Goal: Information Seeking & Learning: Learn about a topic

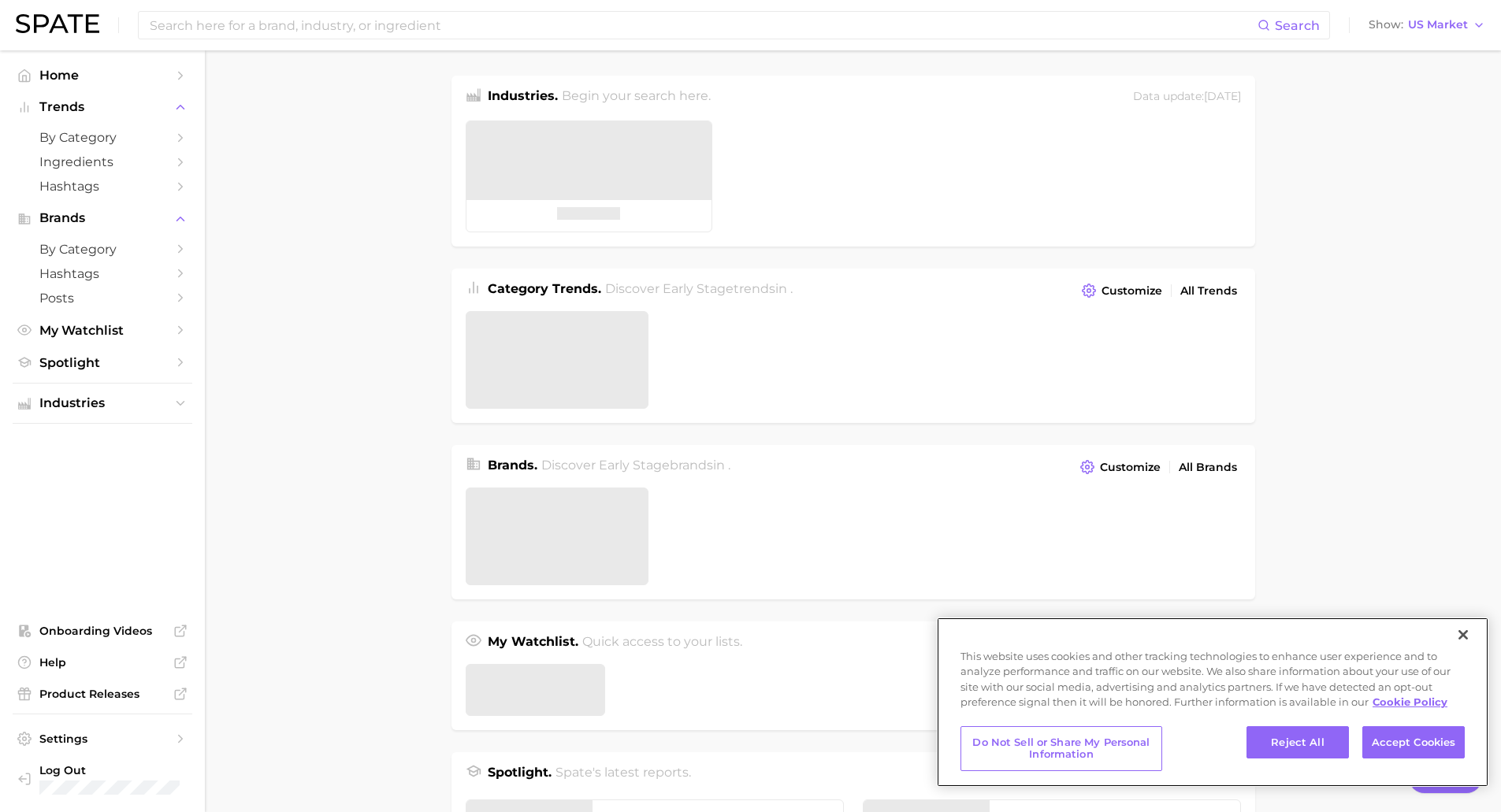
click at [1379, 725] on div "Do Not Sell or Share My Personal Information Reject All Accept Cookies" at bounding box center [1213, 752] width 552 height 69
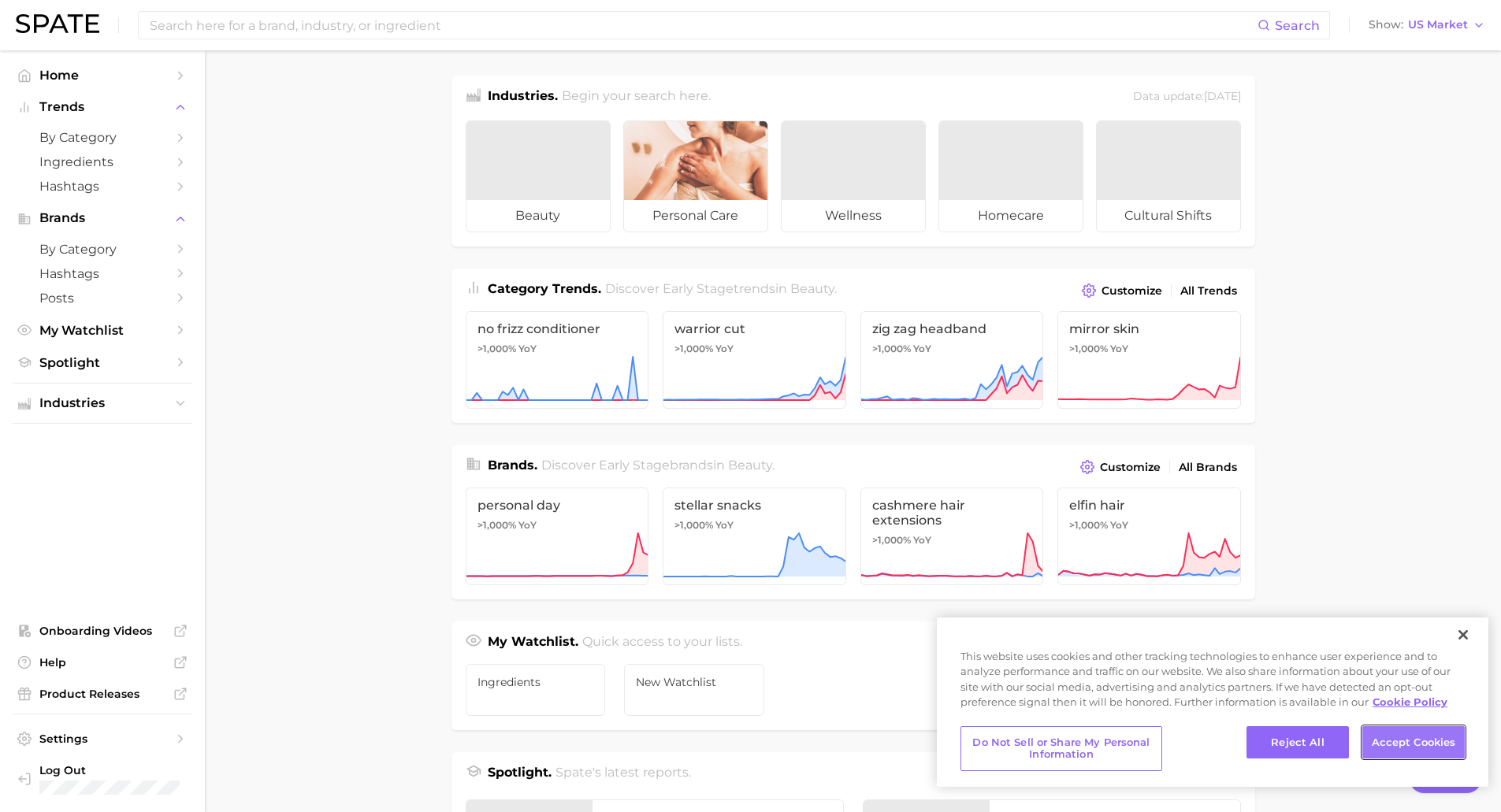
click at [1379, 737] on button "Accept Cookies" at bounding box center [1414, 742] width 102 height 33
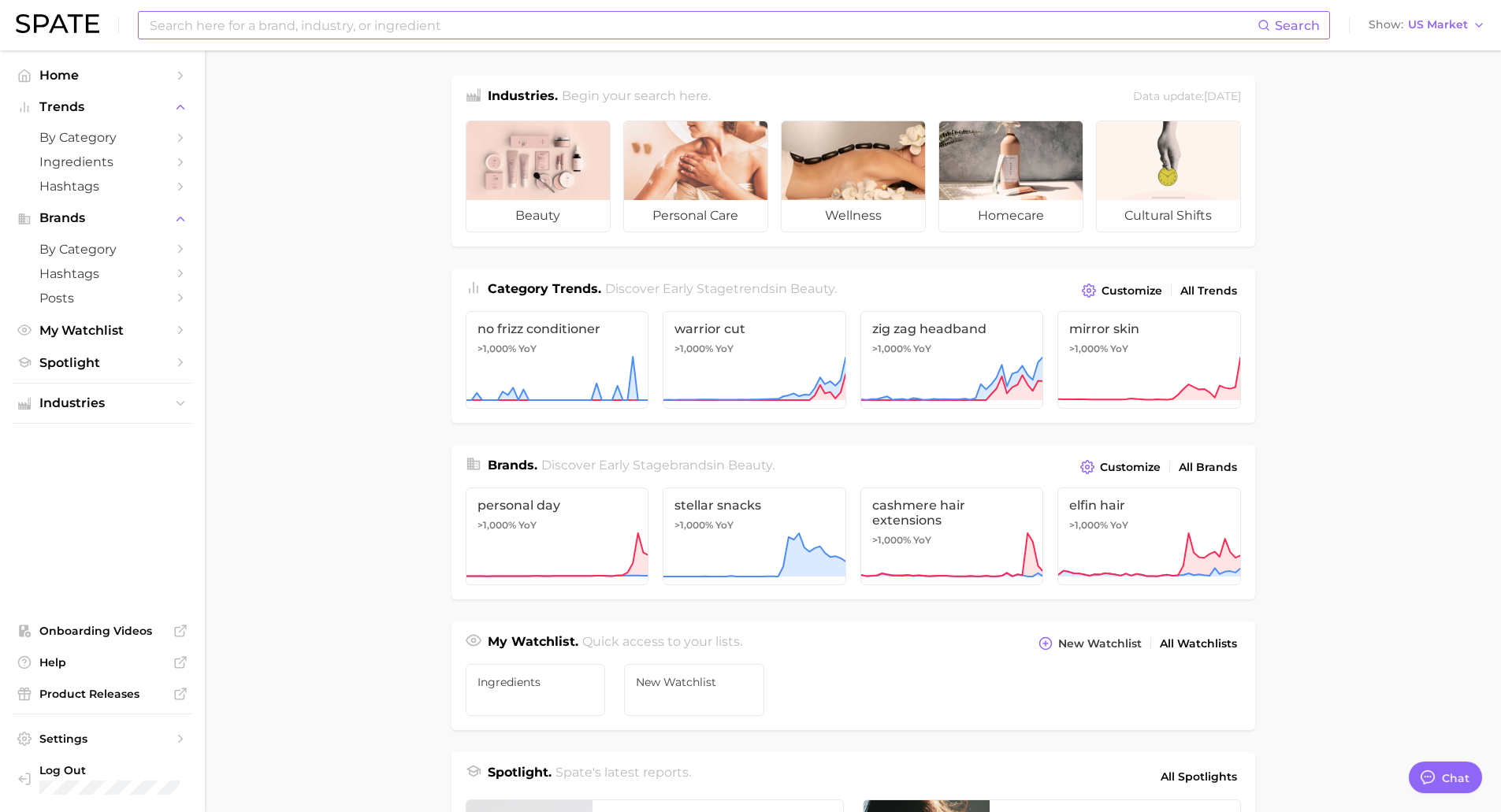
click at [543, 16] on input at bounding box center [703, 25] width 1110 height 27
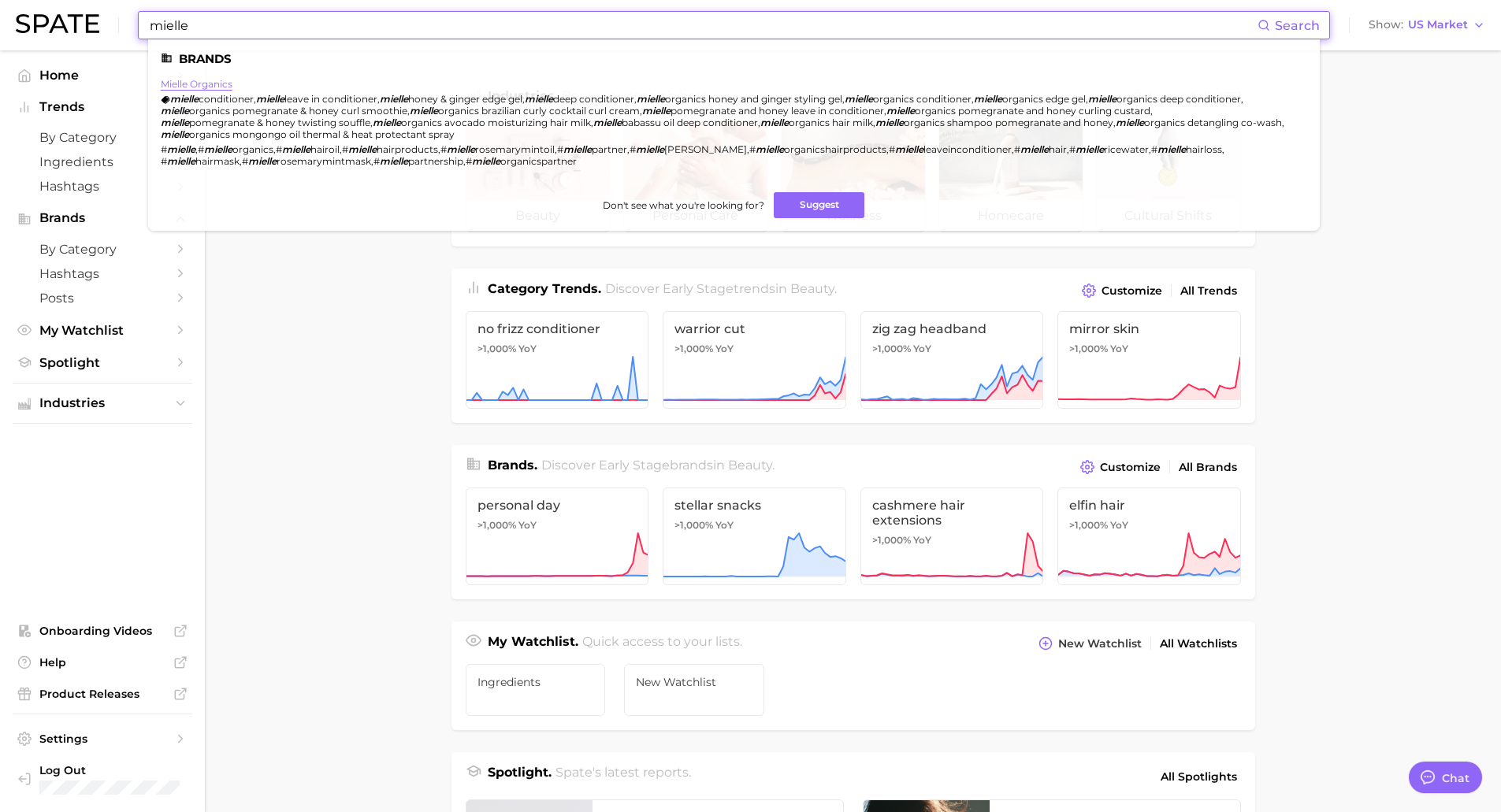
type input "mielle"
click at [203, 81] on link "mielle organics" at bounding box center [196, 83] width 72 height 12
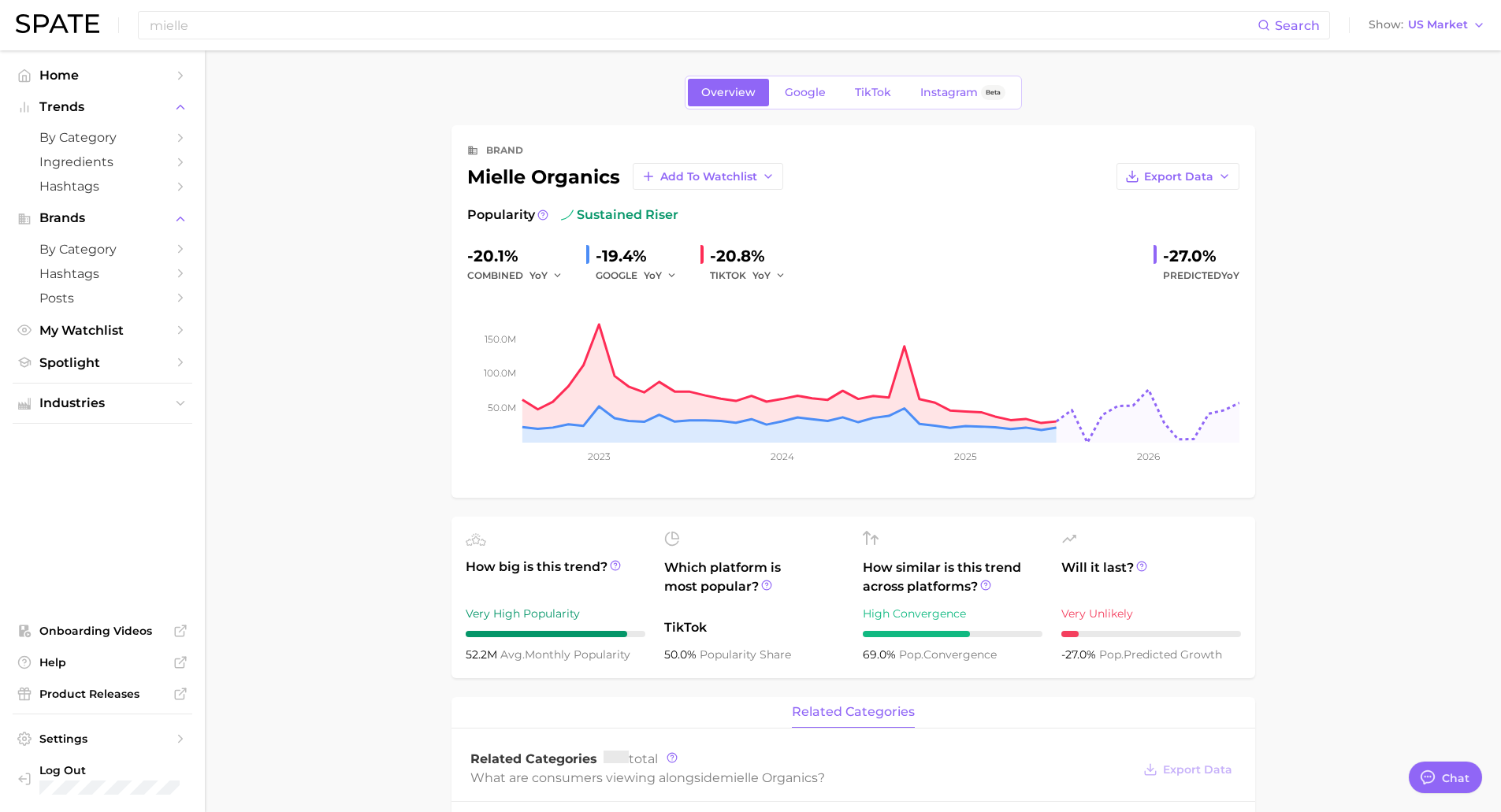
type textarea "x"
click at [299, 33] on input "mielle" at bounding box center [703, 25] width 1110 height 27
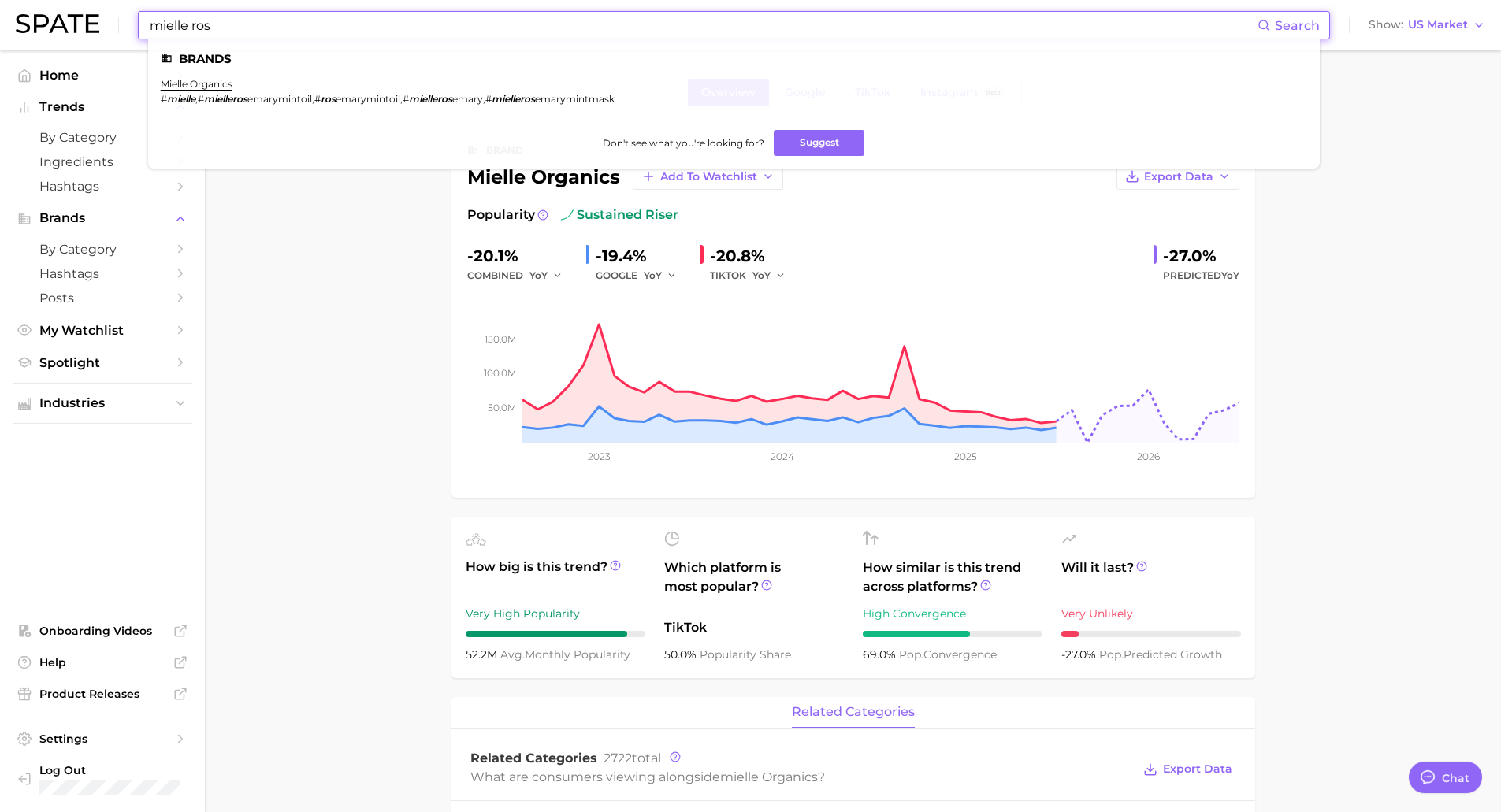
type input "mielle ros"
click at [197, 90] on li "mielle organics # mielle , # mielleros emarymintoil , # ros emarymintoil , # mi…" at bounding box center [387, 91] width 454 height 27
click at [196, 83] on link "mielle organics" at bounding box center [196, 83] width 72 height 12
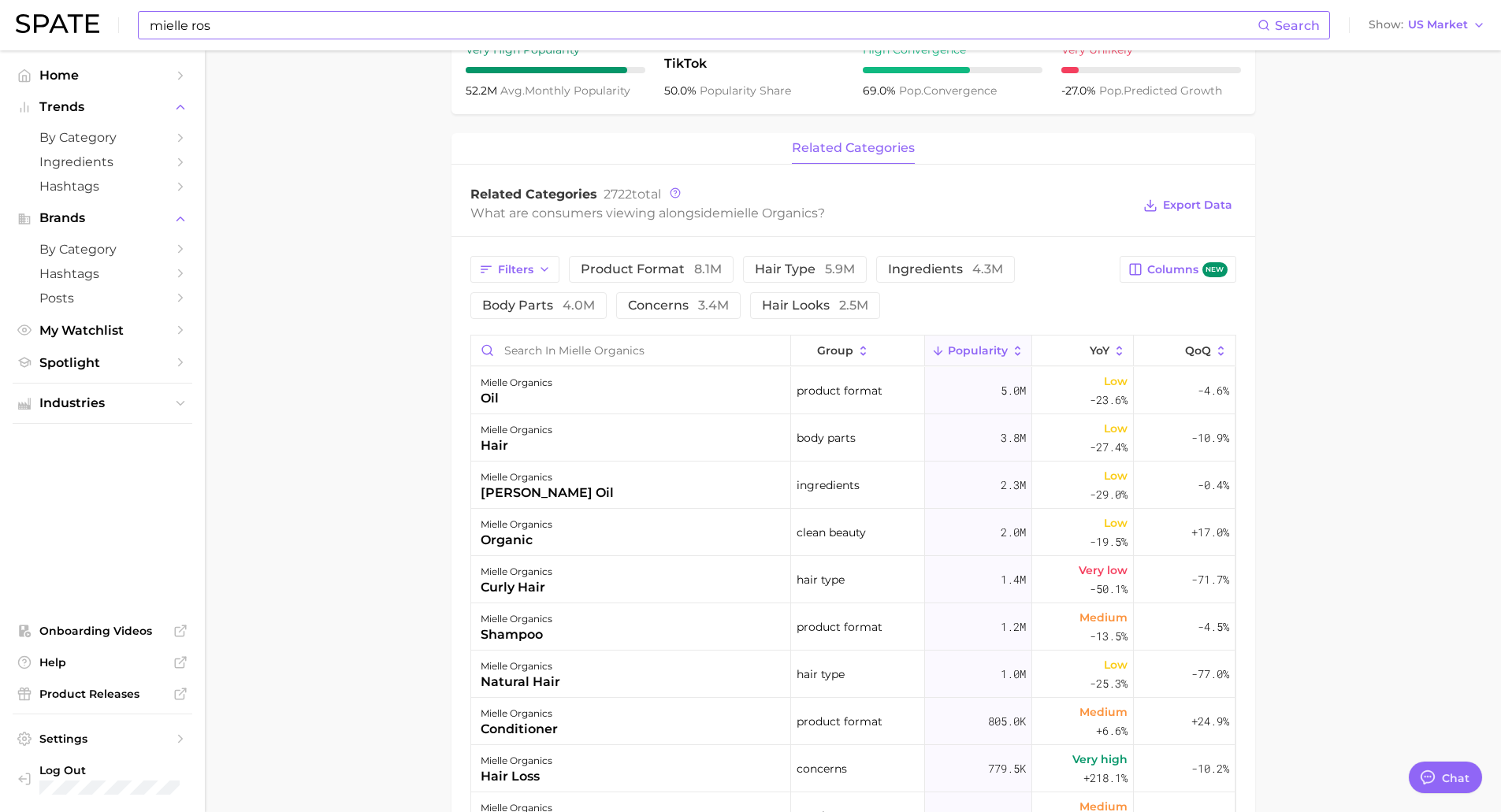
scroll to position [564, 0]
click at [976, 359] on button "Popularity" at bounding box center [979, 350] width 107 height 31
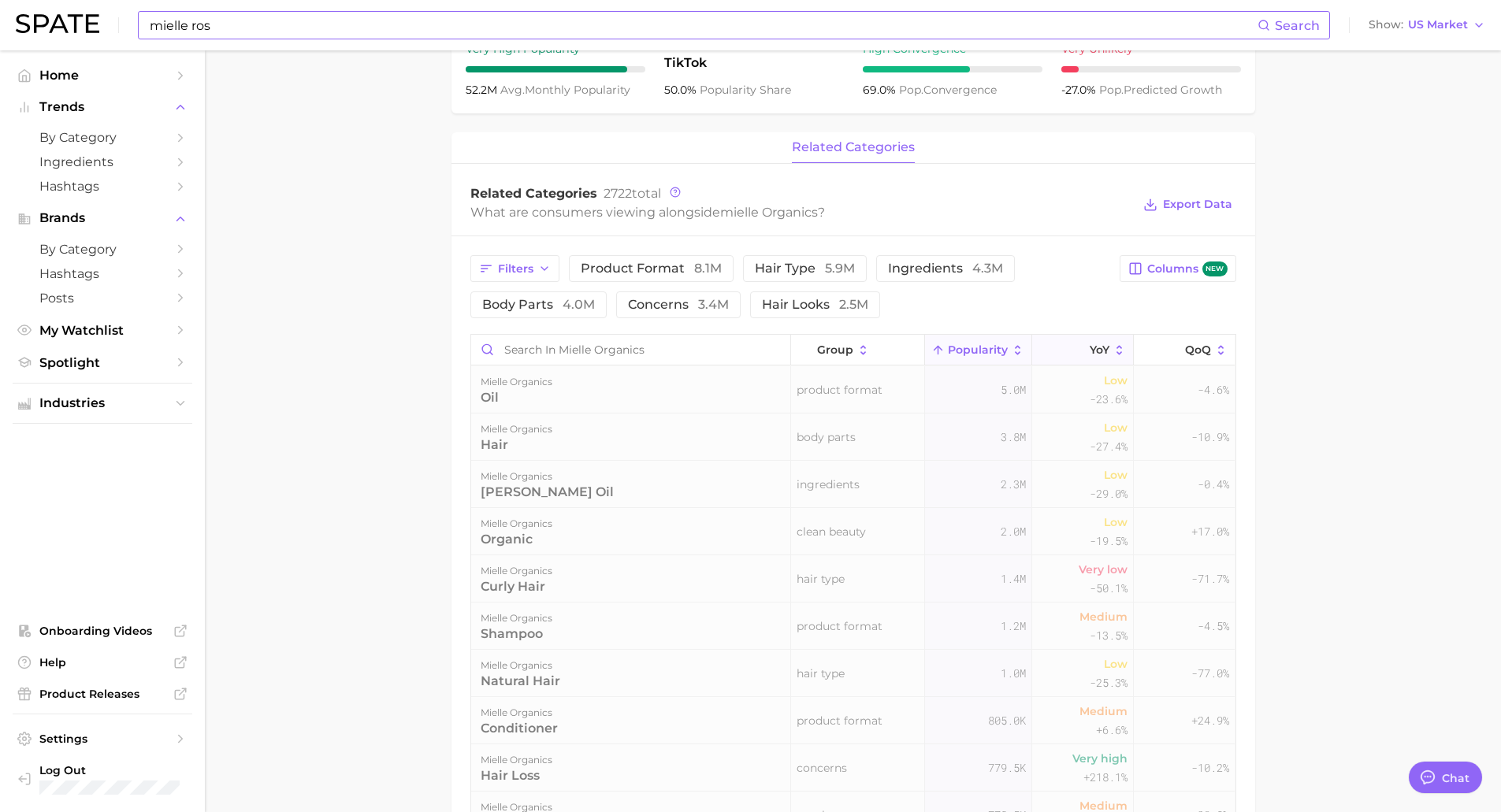
click at [1076, 347] on polyline at bounding box center [1080, 347] width 8 height 4
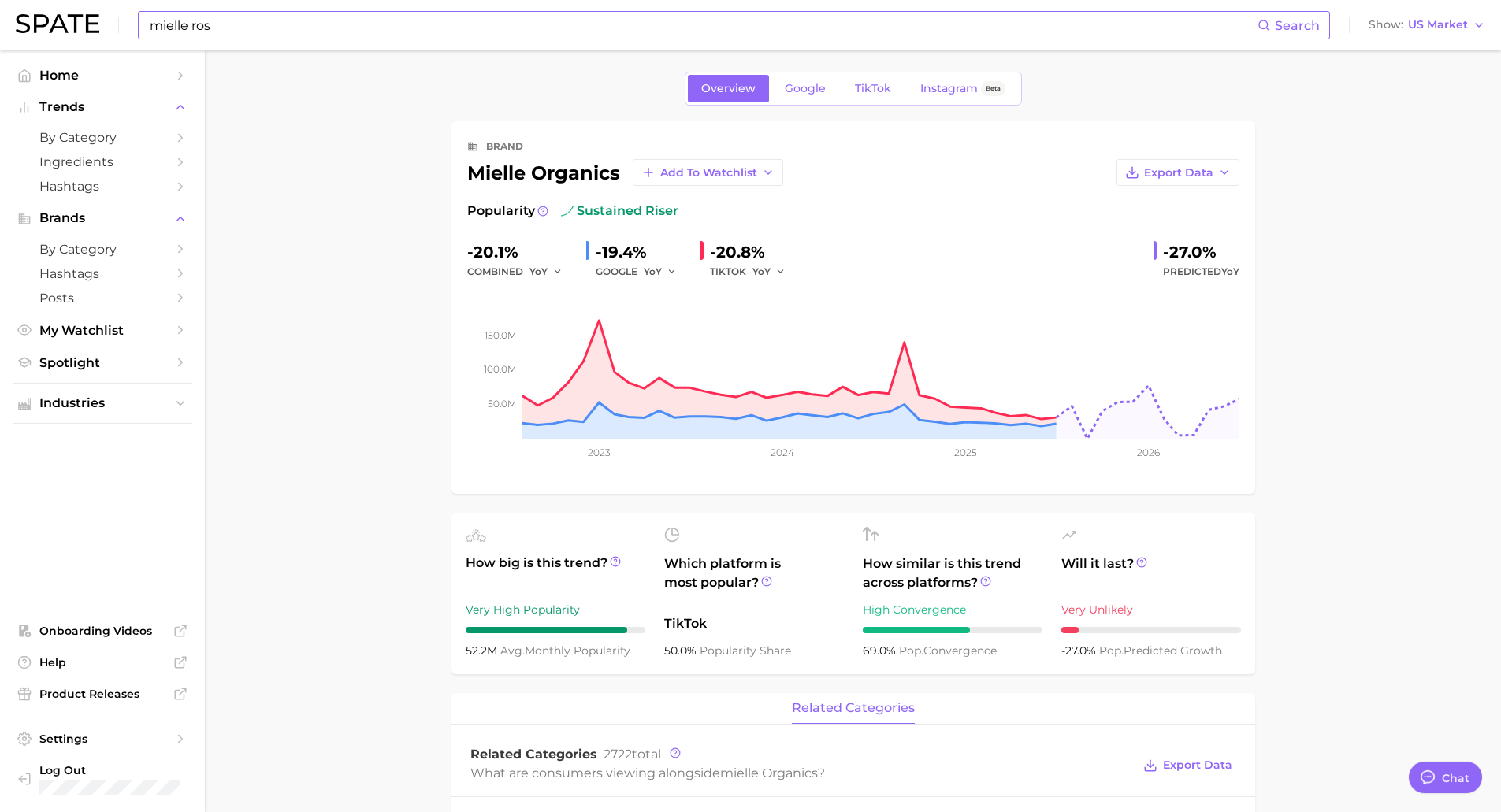
scroll to position [0, 0]
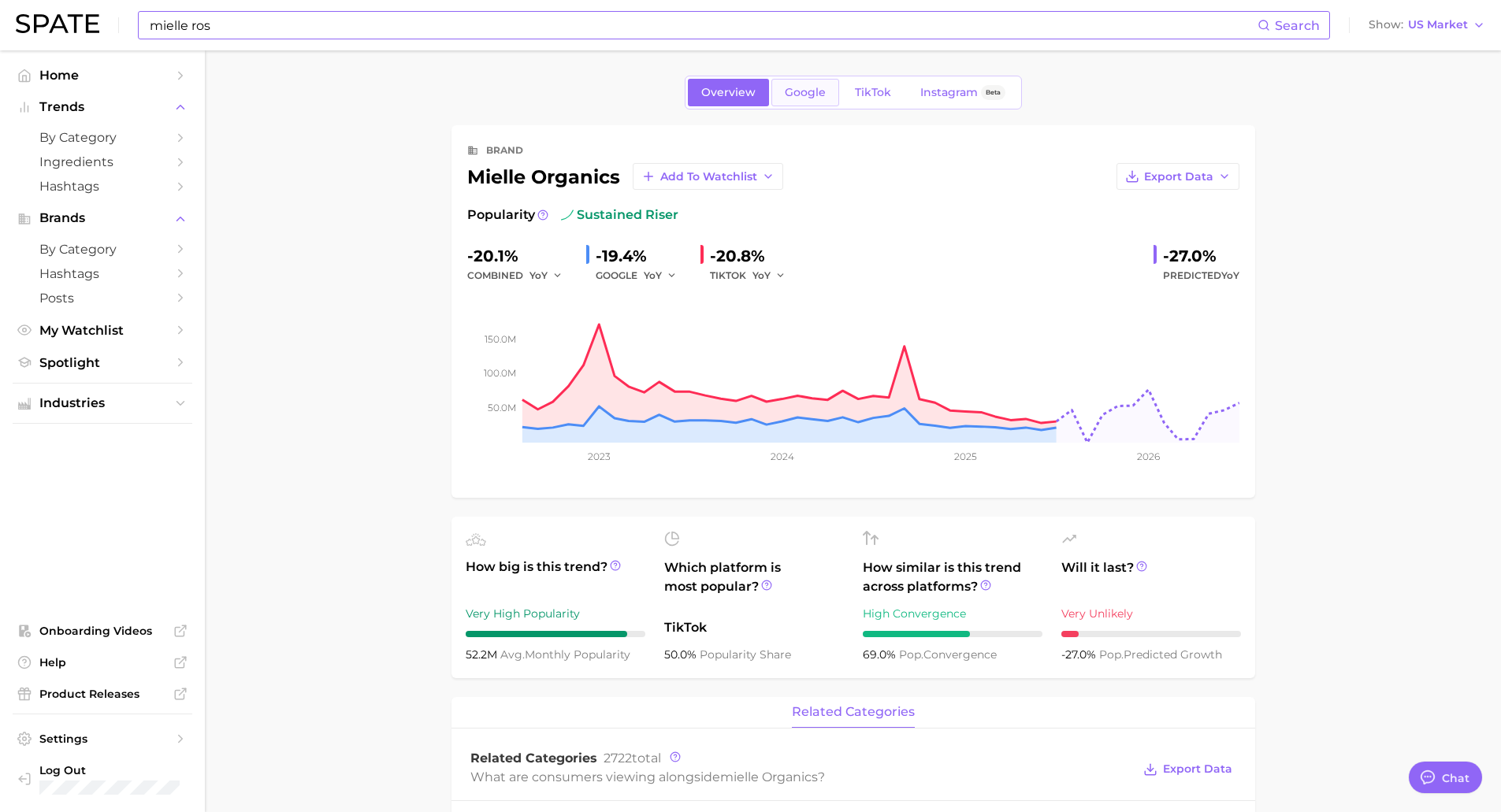
click at [817, 98] on span "Google" at bounding box center [805, 92] width 41 height 14
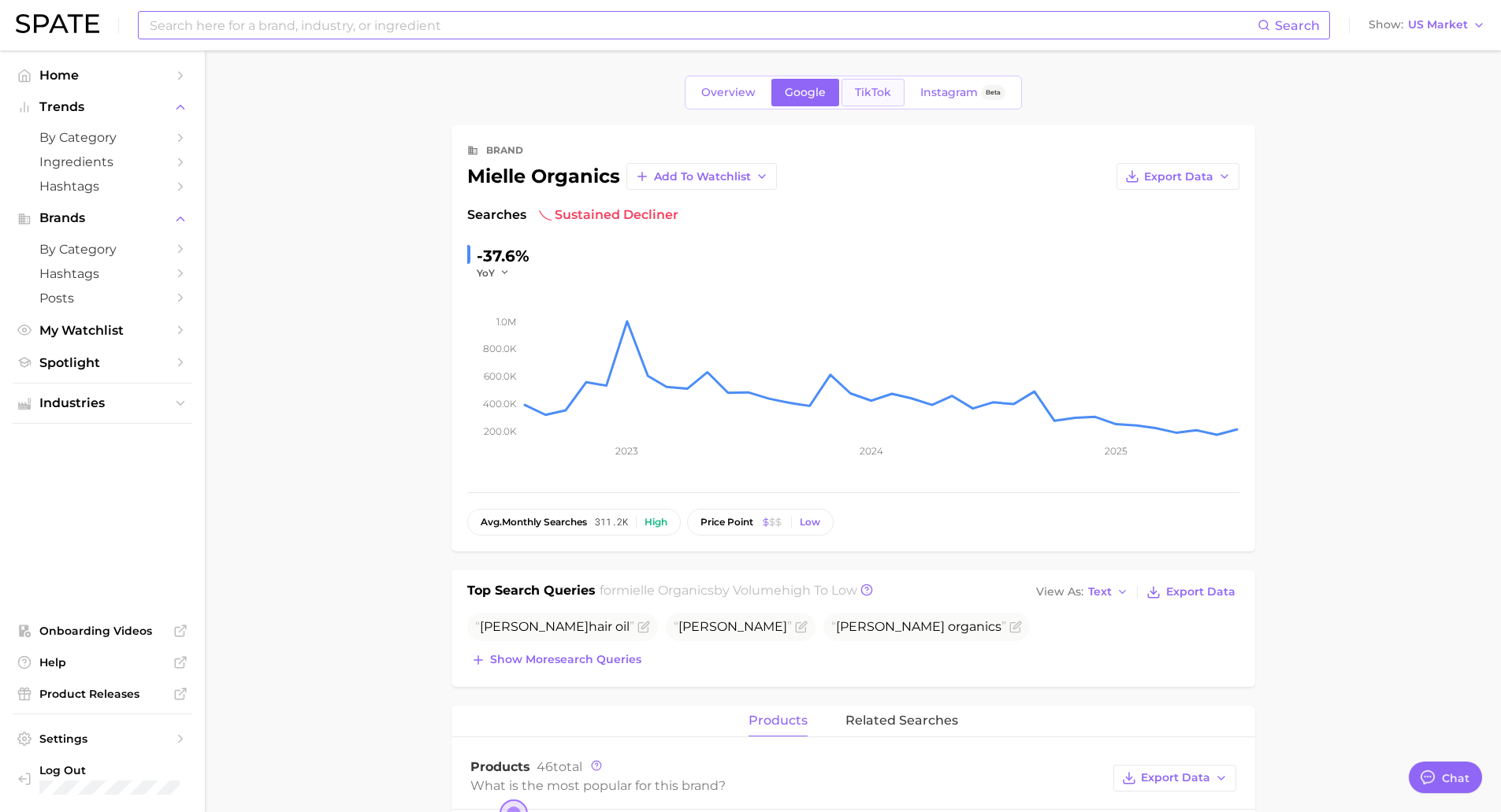
click at [860, 96] on span "TikTok" at bounding box center [872, 92] width 36 height 14
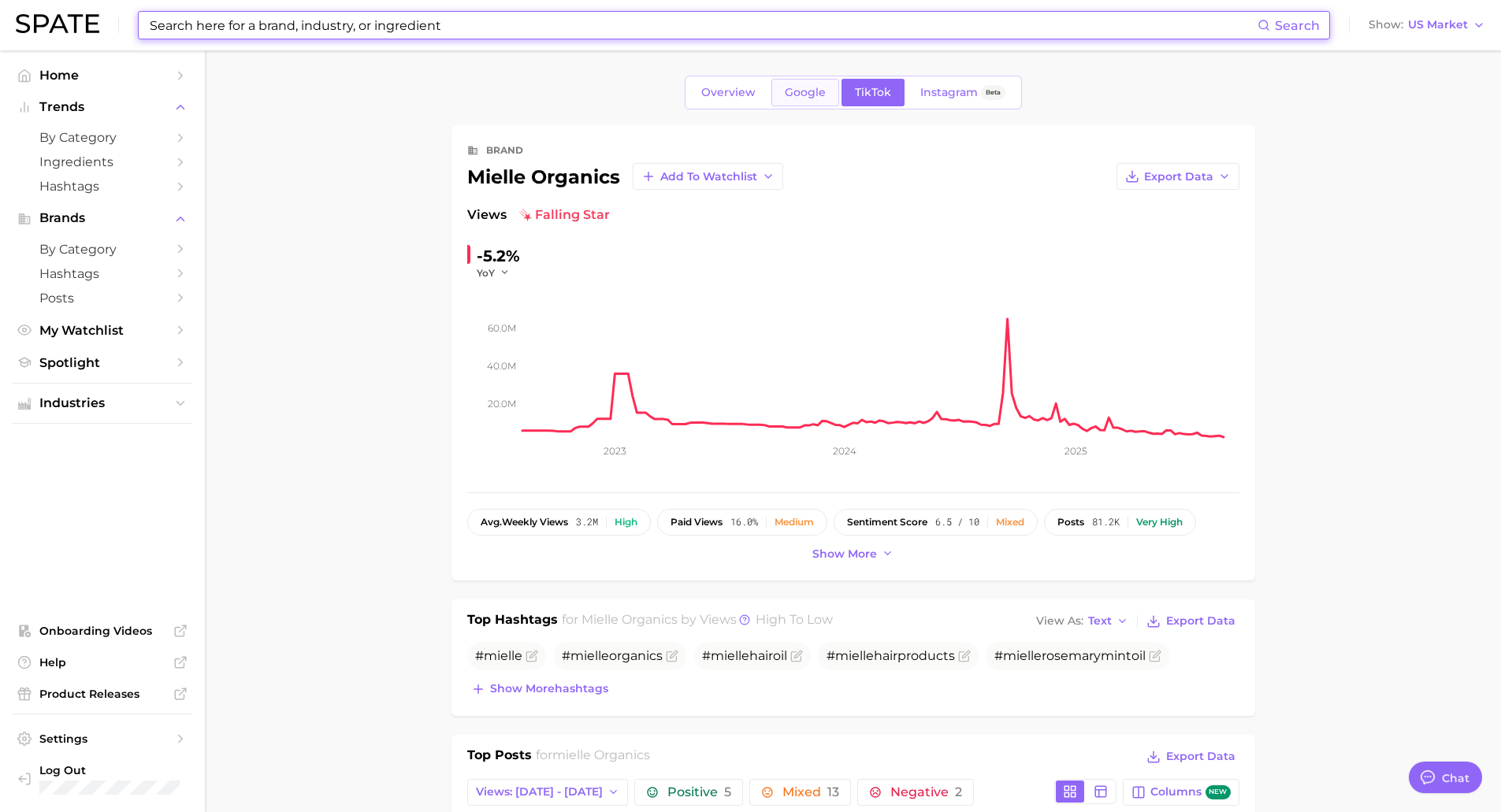
click at [787, 104] on link "Google" at bounding box center [805, 92] width 68 height 28
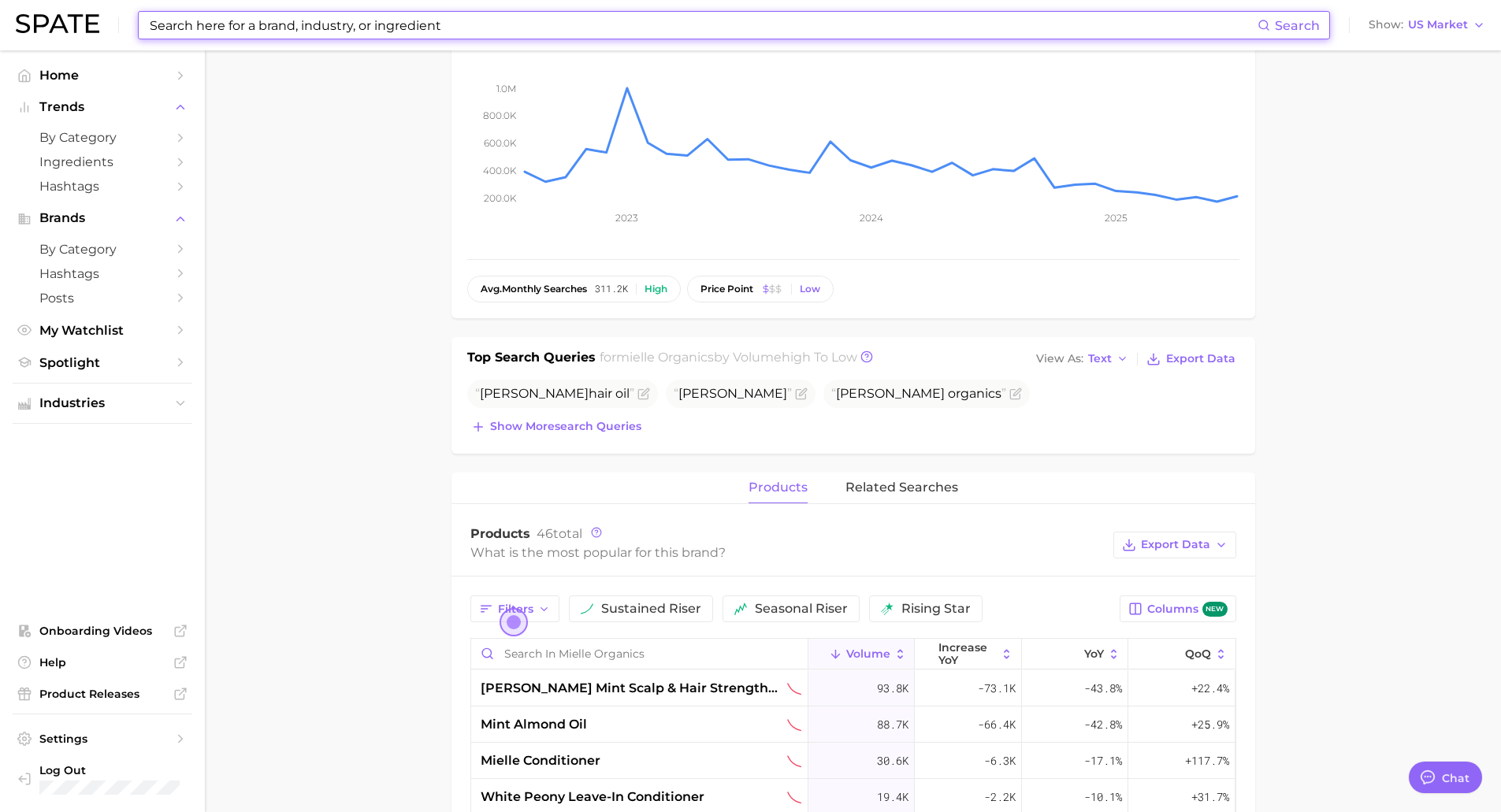
scroll to position [234, 0]
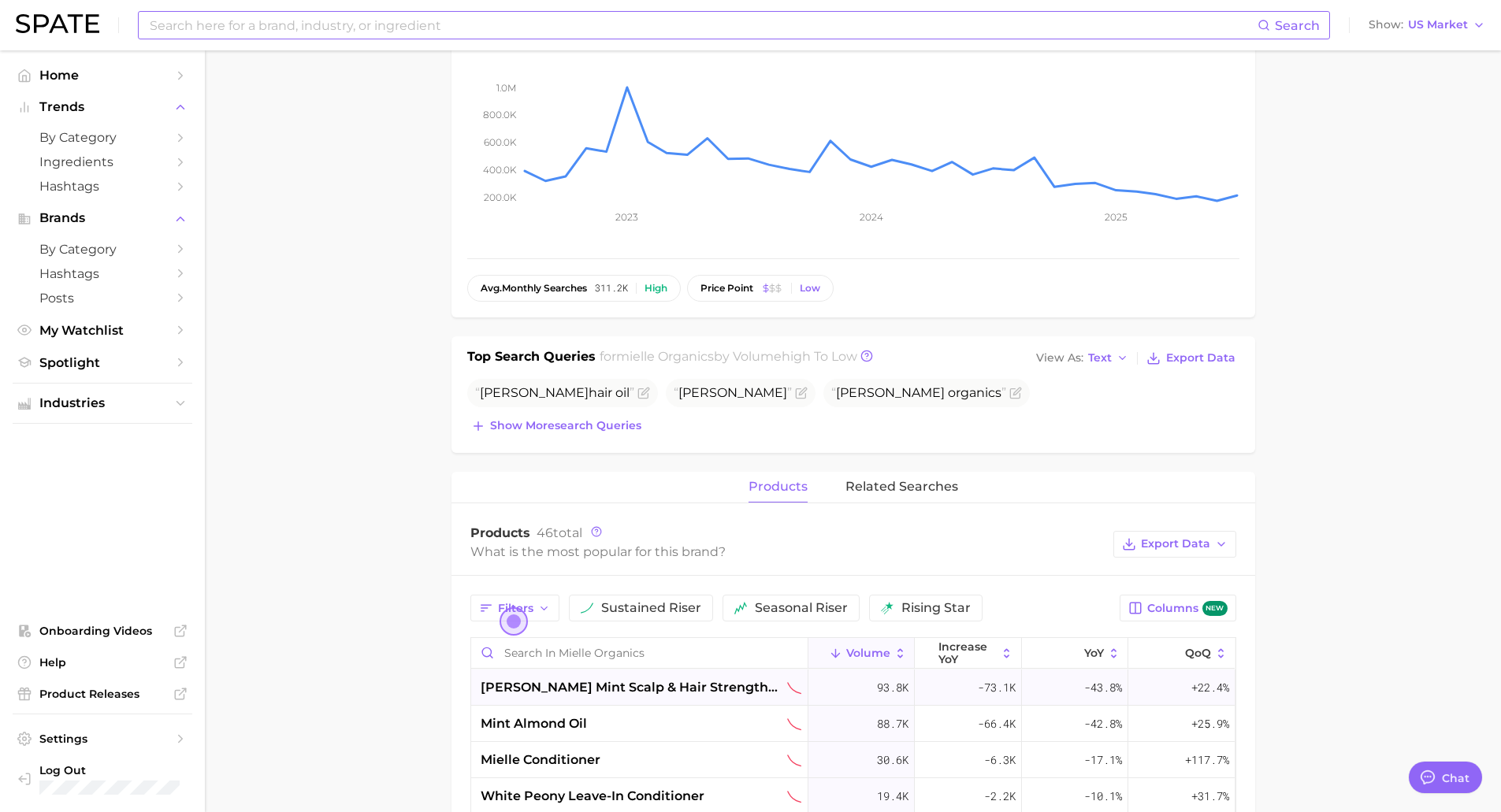
click at [706, 690] on span "[PERSON_NAME] mint scalp & hair strengthening oil" at bounding box center [632, 687] width 303 height 19
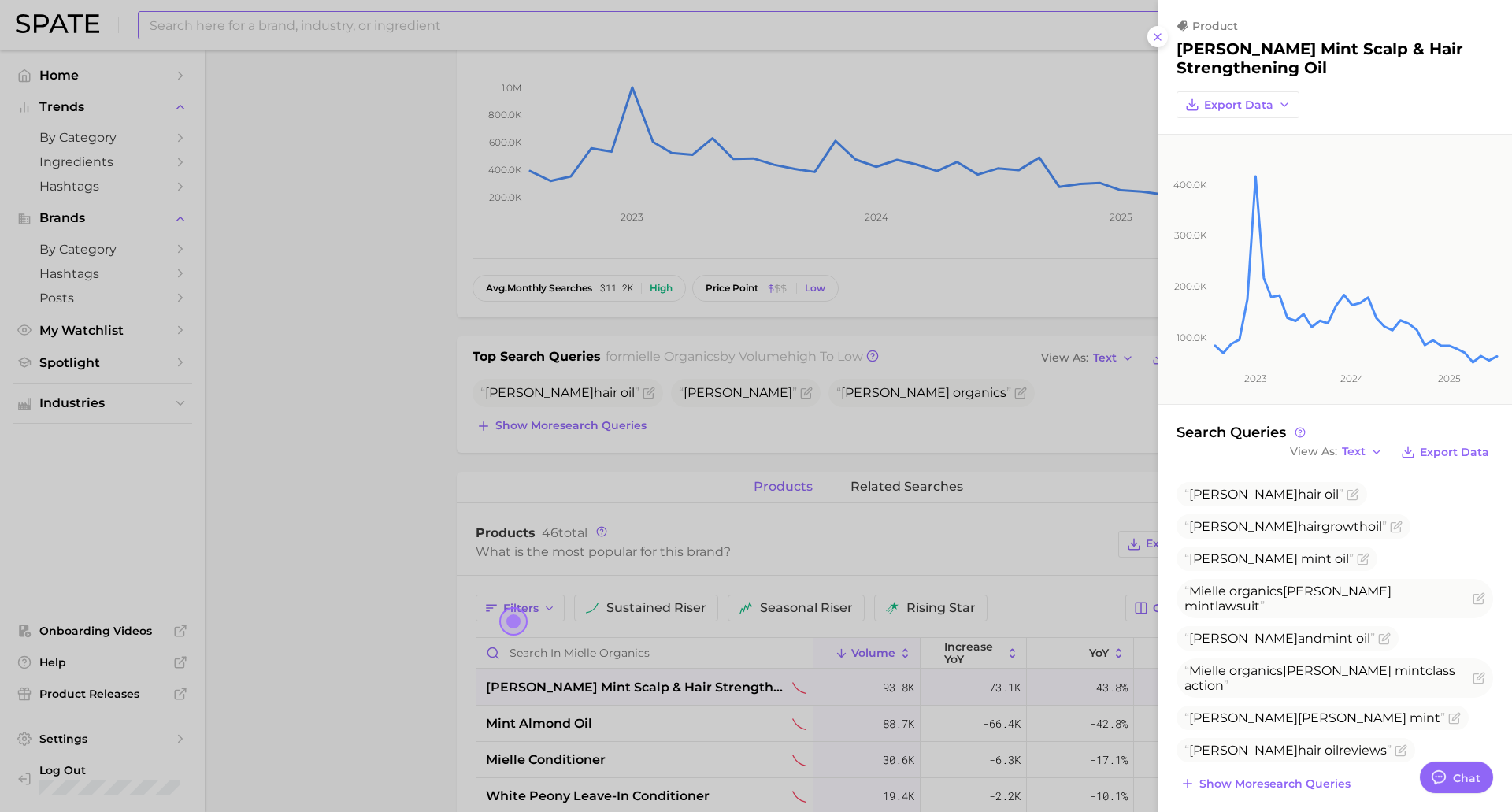
click at [706, 690] on div at bounding box center [756, 406] width 1512 height 812
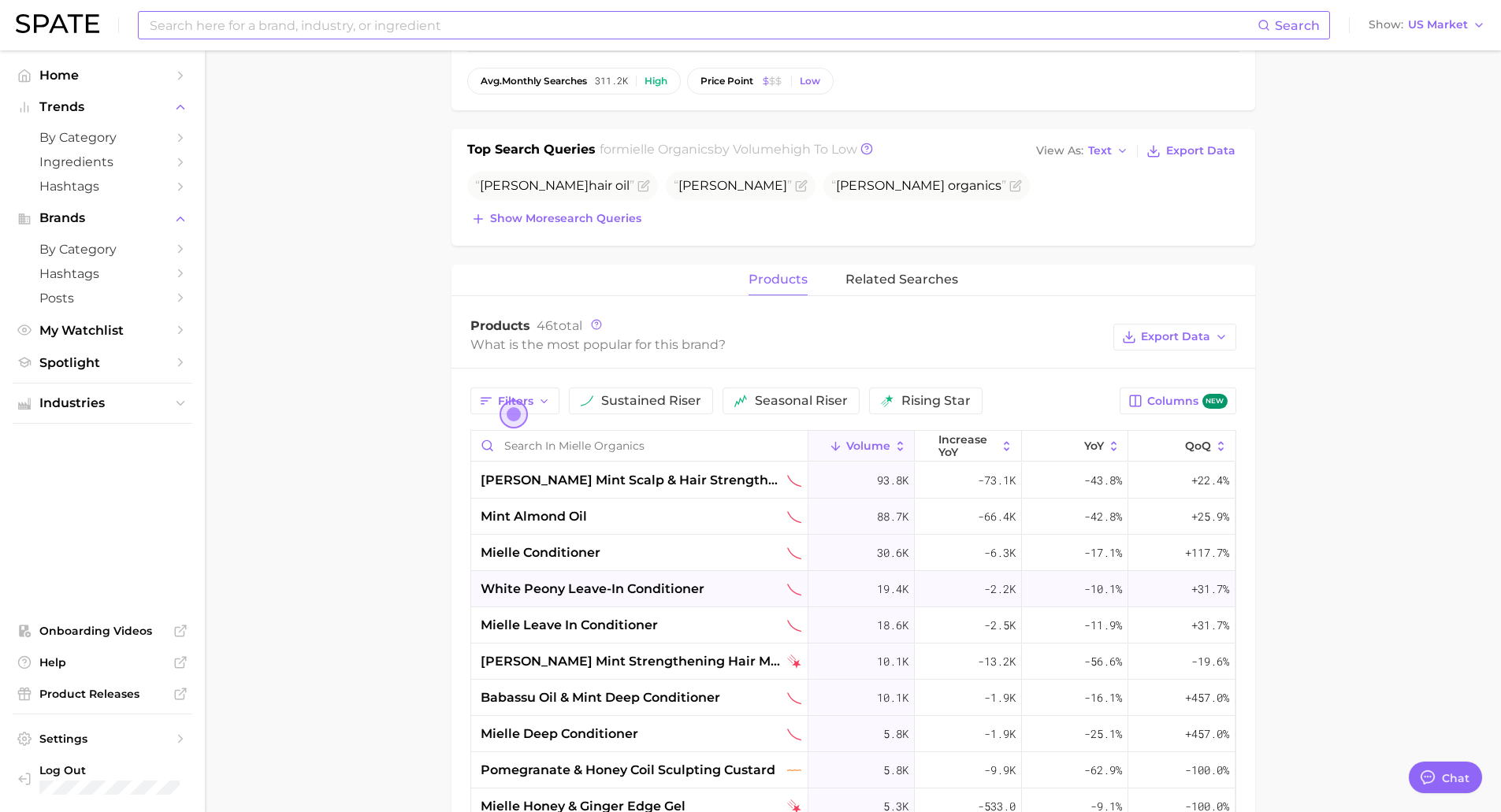
scroll to position [442, 0]
click at [959, 446] on span "increase YoY" at bounding box center [967, 444] width 58 height 25
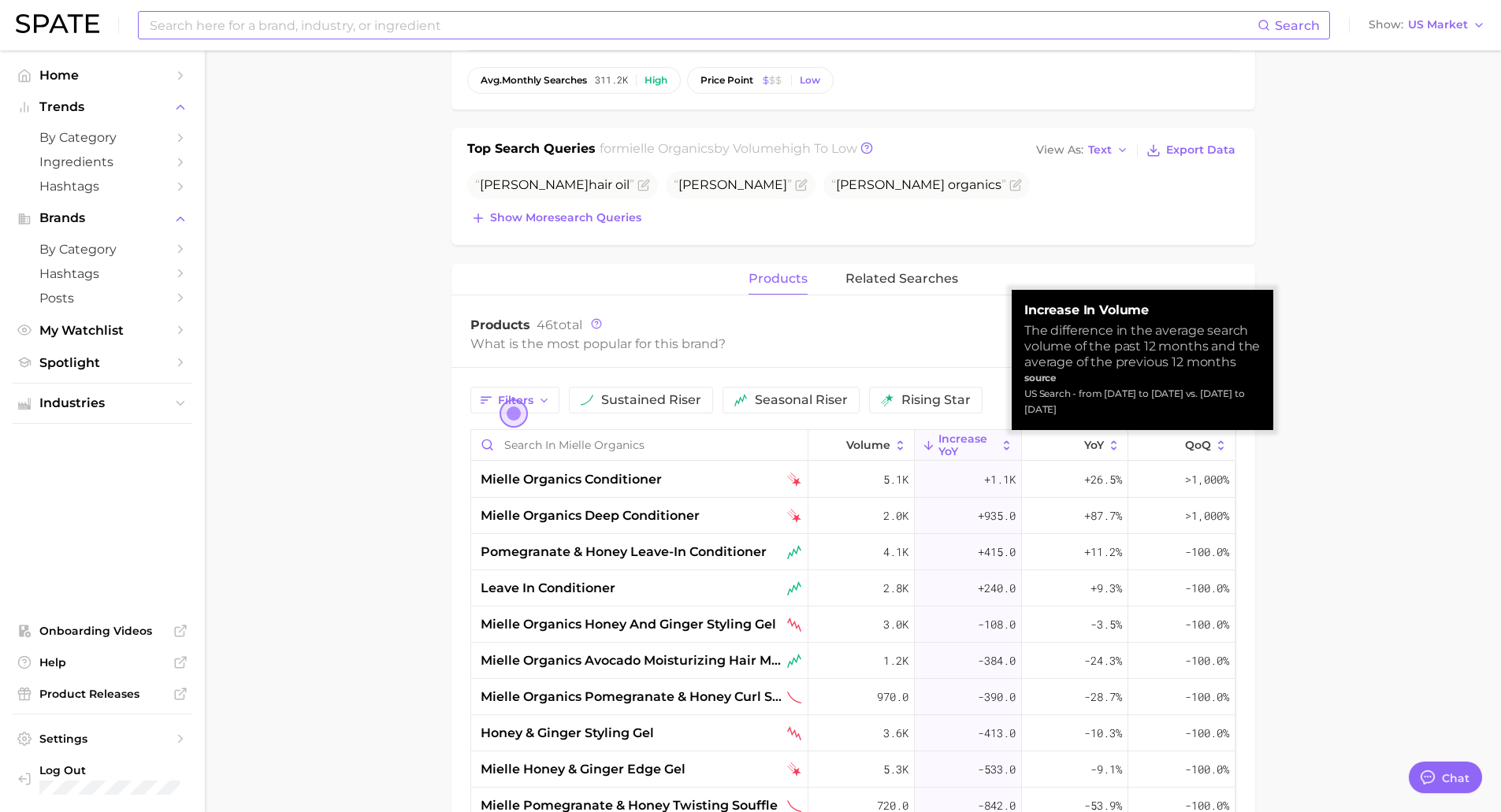
click at [959, 446] on span "increase YoY" at bounding box center [967, 444] width 58 height 25
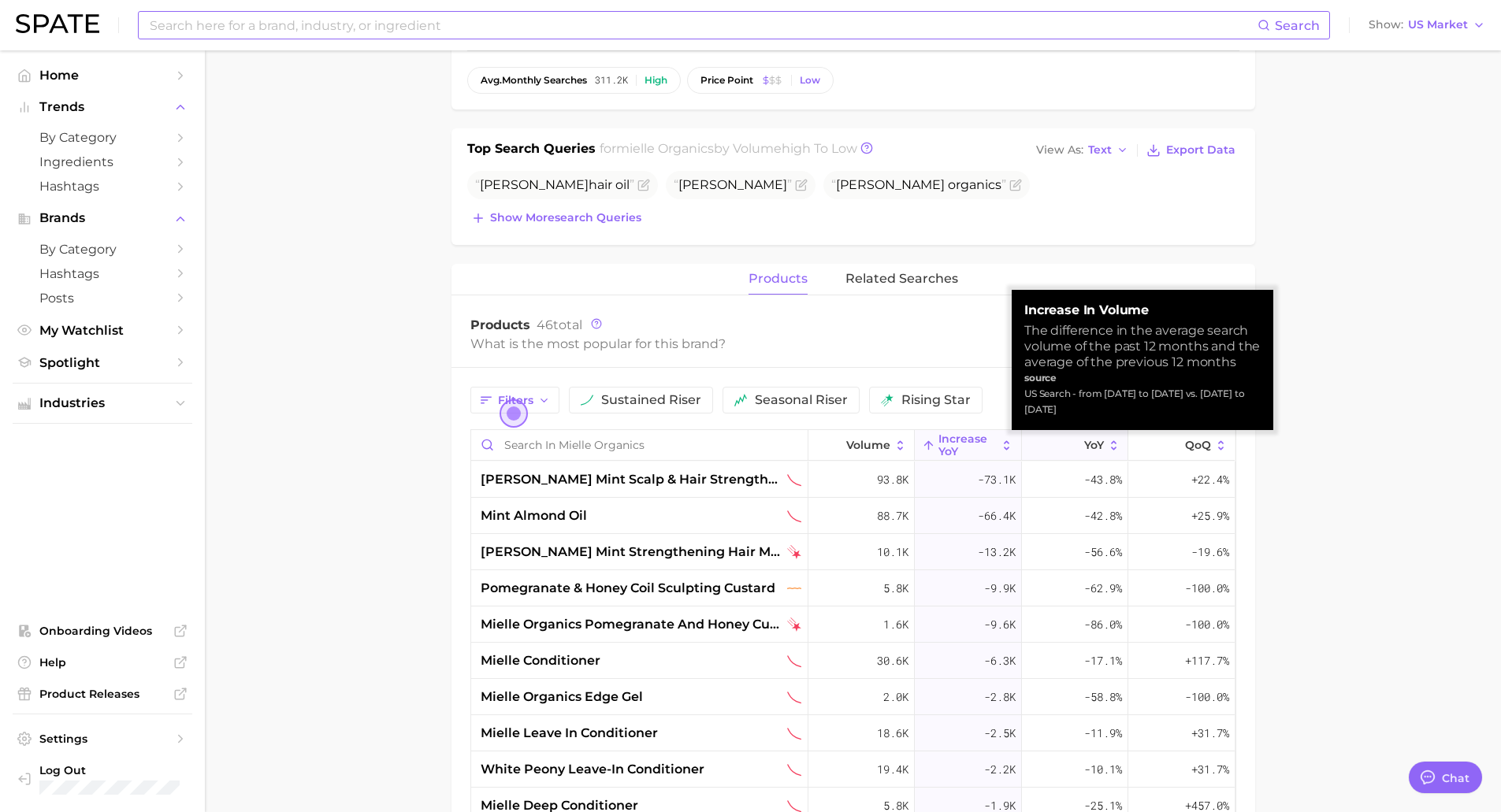
click at [1045, 443] on button "YoY" at bounding box center [1075, 445] width 106 height 31
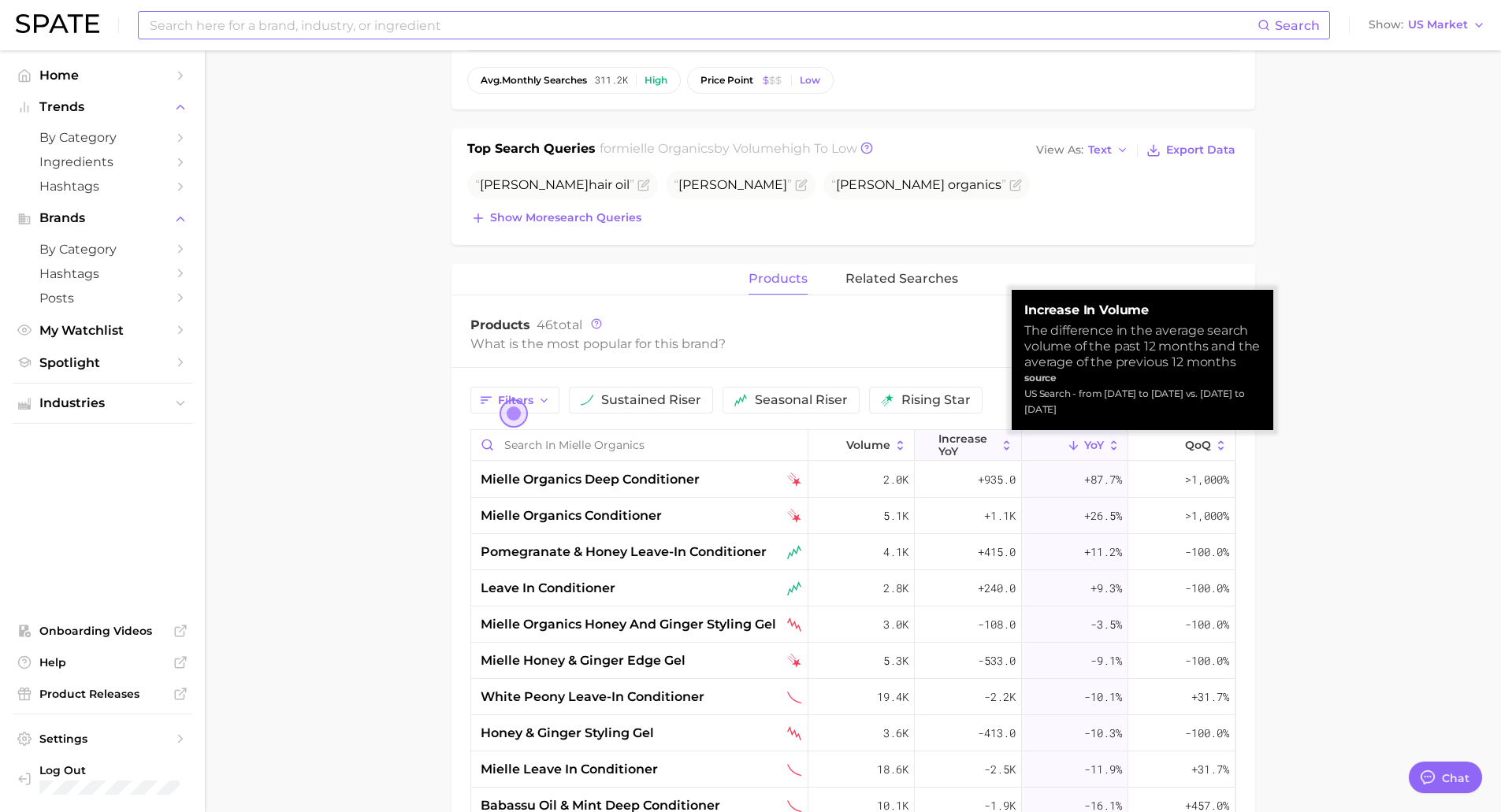
click at [959, 436] on span "increase YoY" at bounding box center [967, 444] width 58 height 25
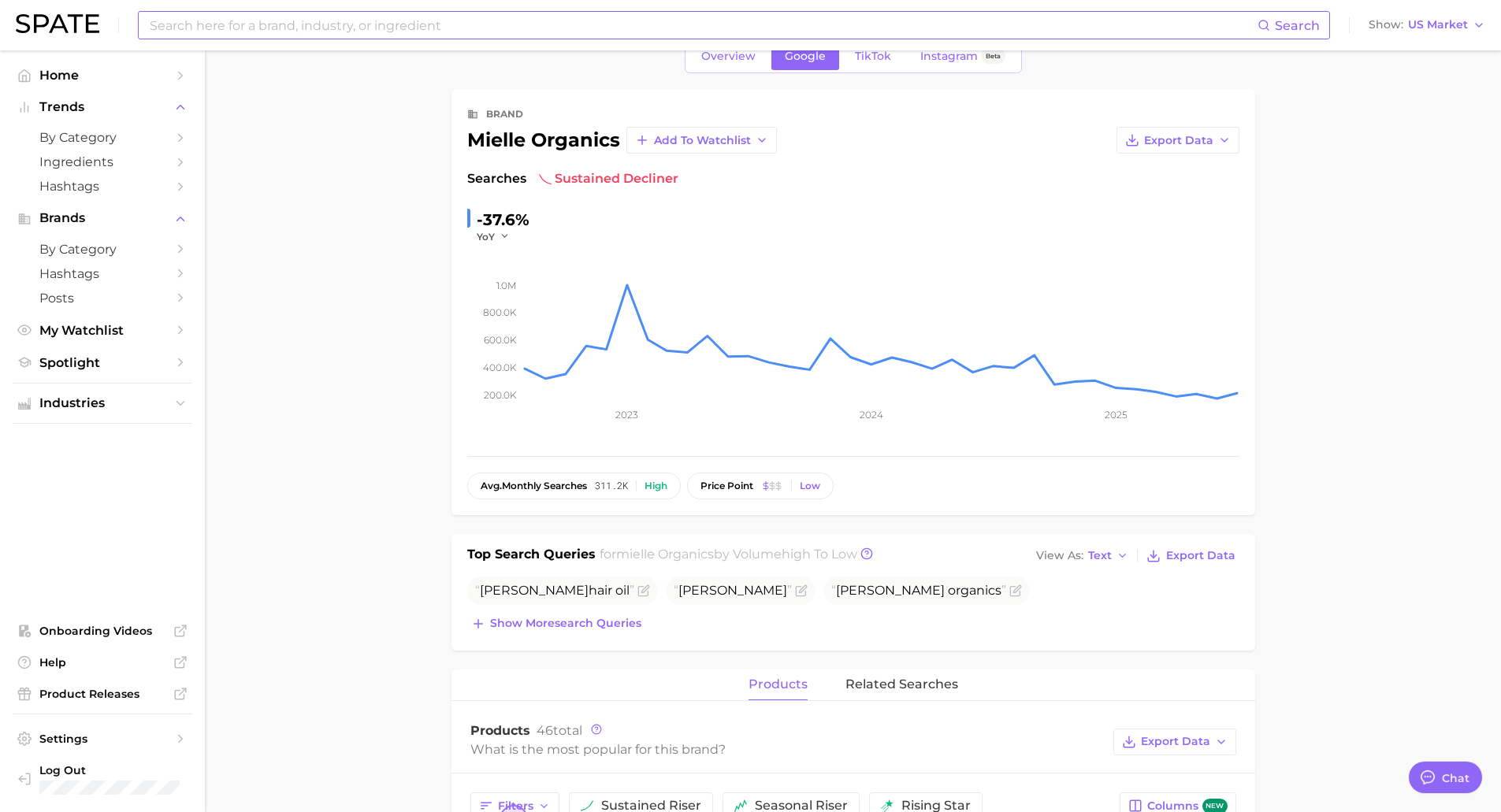
scroll to position [0, 0]
